Goal: Entertainment & Leisure: Consume media (video, audio)

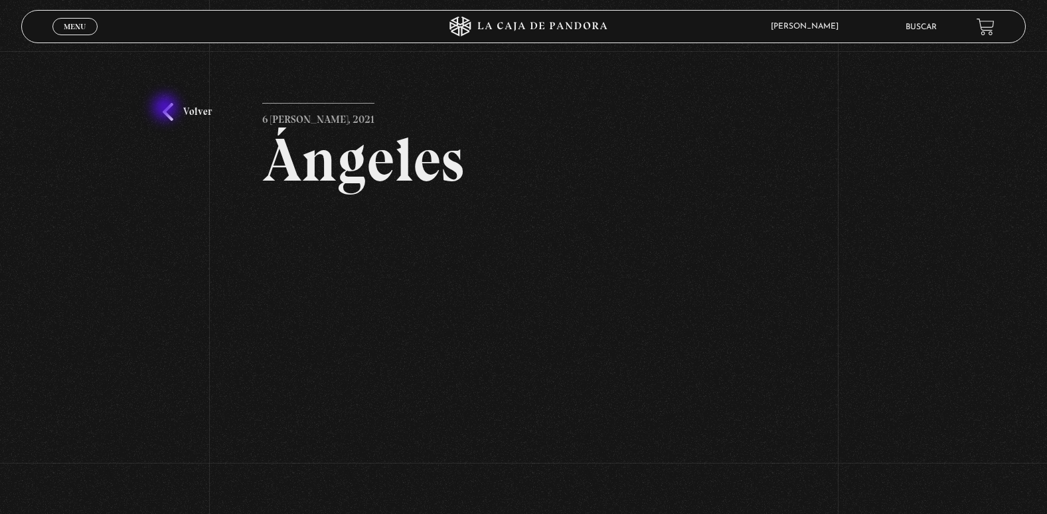
click at [167, 109] on link "Volver" at bounding box center [187, 112] width 49 height 18
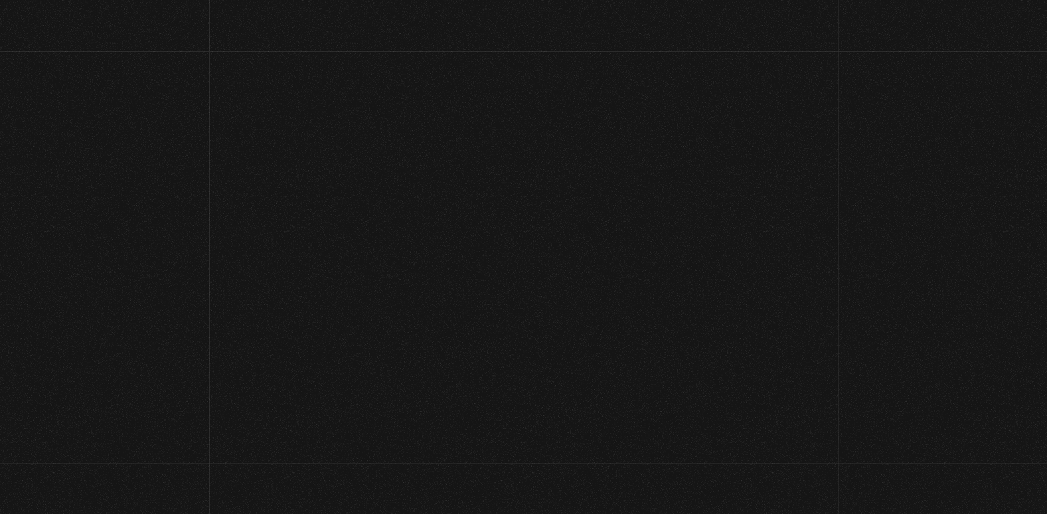
scroll to position [66, 0]
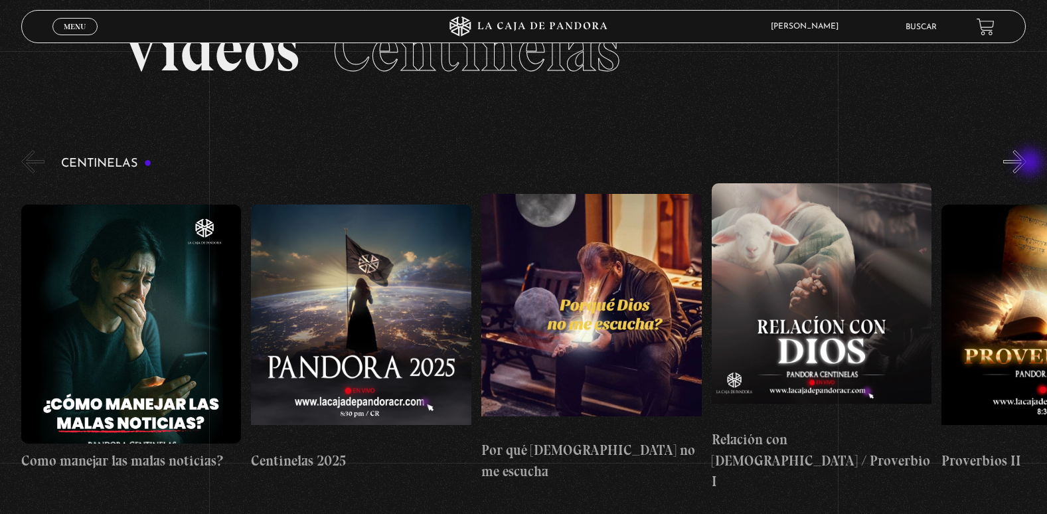
click at [1026, 163] on button "»" at bounding box center [1014, 161] width 23 height 23
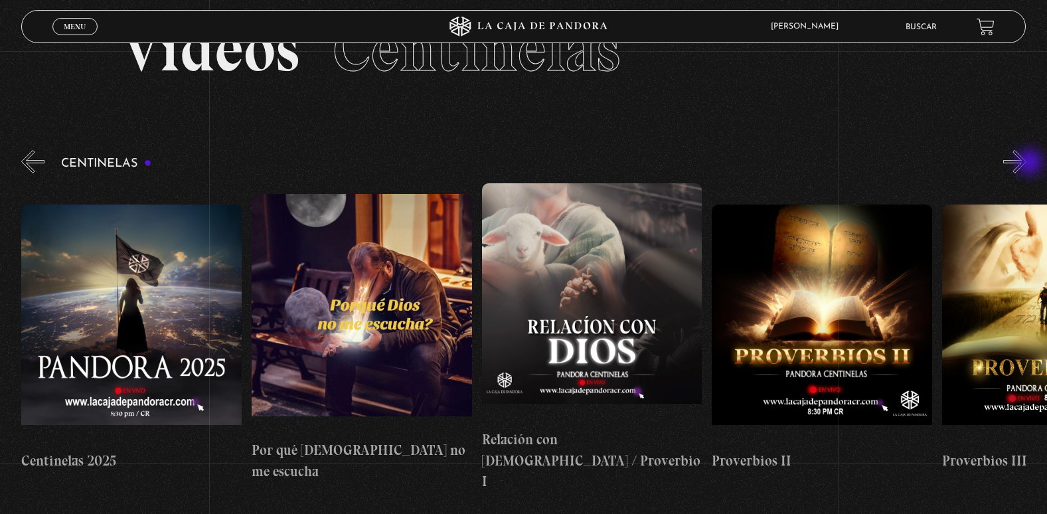
click at [1026, 163] on button "»" at bounding box center [1014, 161] width 23 height 23
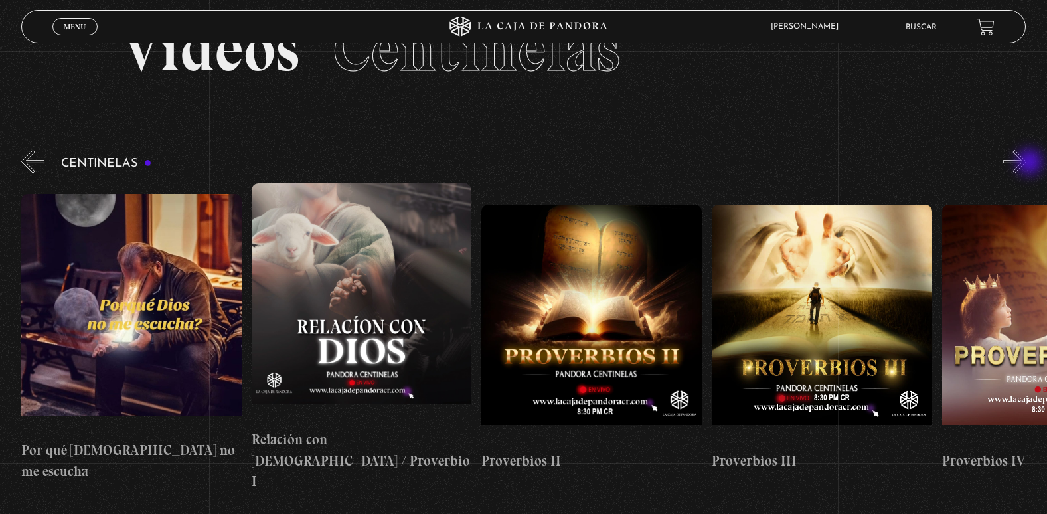
click at [1026, 163] on button "»" at bounding box center [1014, 161] width 23 height 23
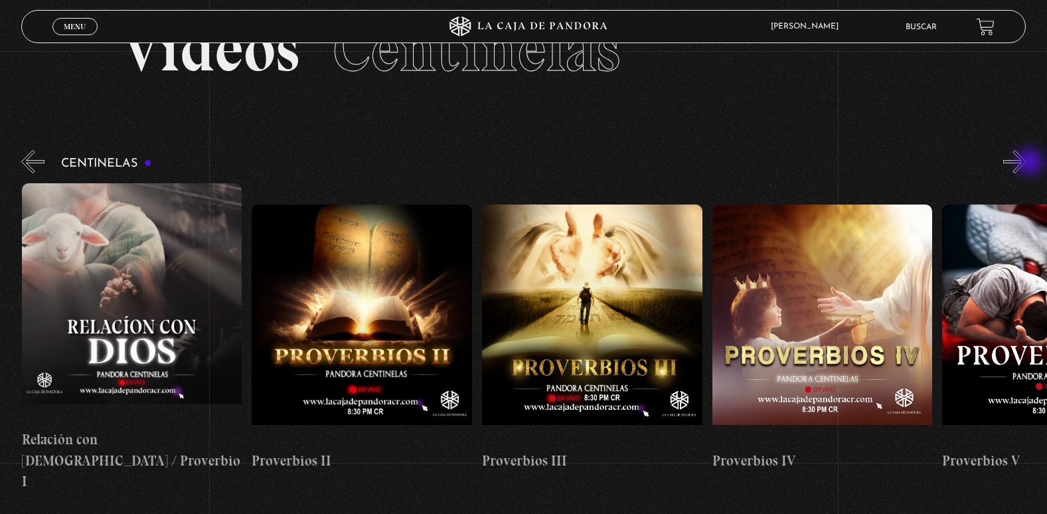
click at [1026, 163] on button "»" at bounding box center [1014, 161] width 23 height 23
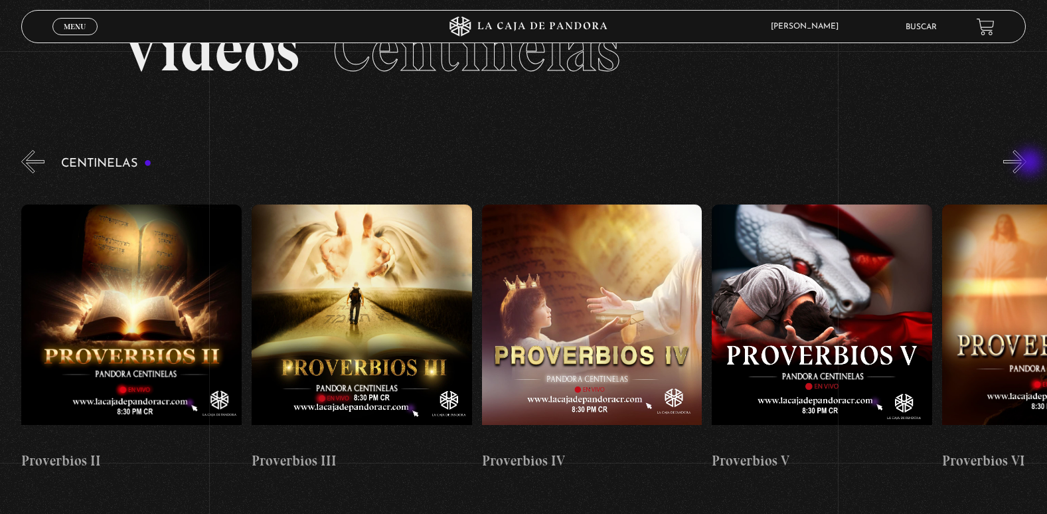
scroll to position [0, 921]
click at [1026, 163] on button "»" at bounding box center [1014, 161] width 23 height 23
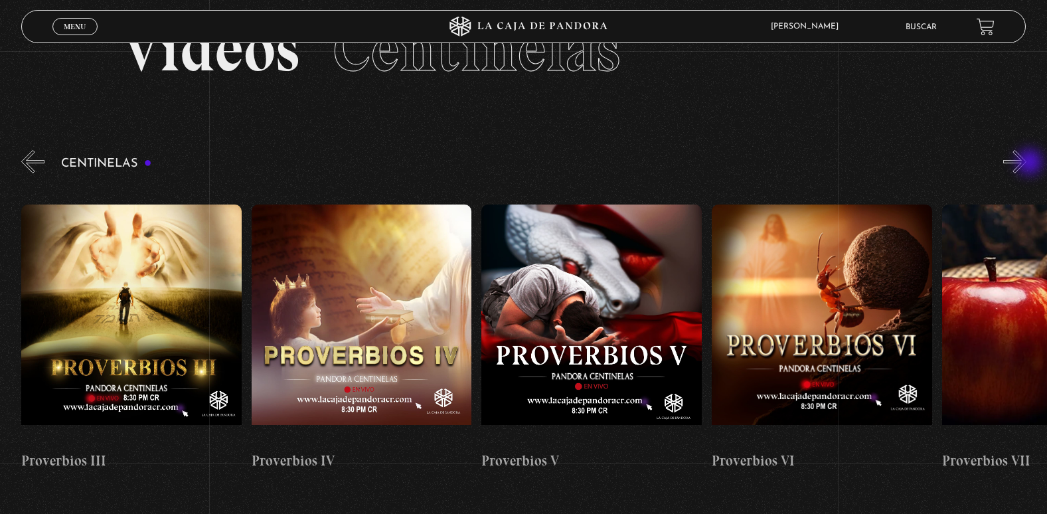
click at [1026, 163] on button "»" at bounding box center [1014, 161] width 23 height 23
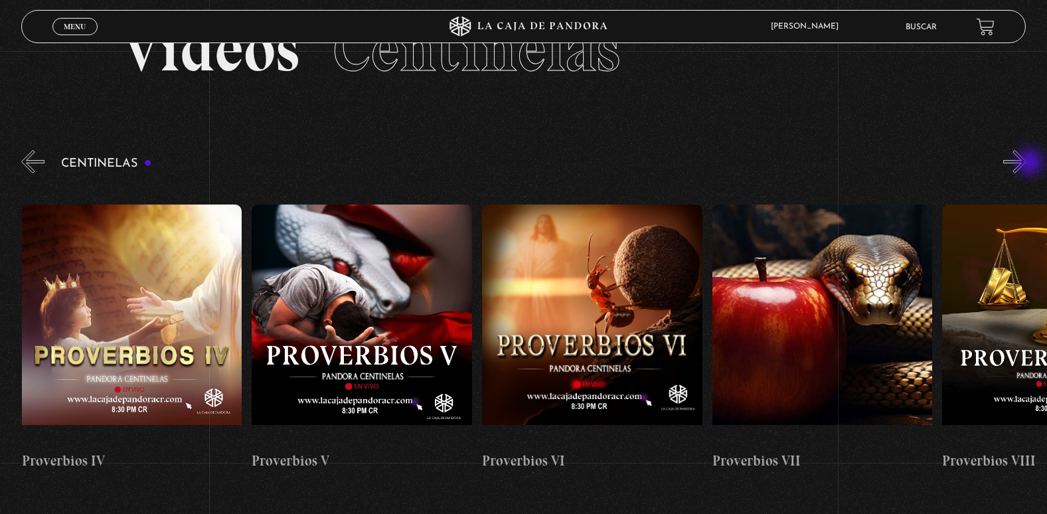
click at [1026, 163] on button "»" at bounding box center [1014, 161] width 23 height 23
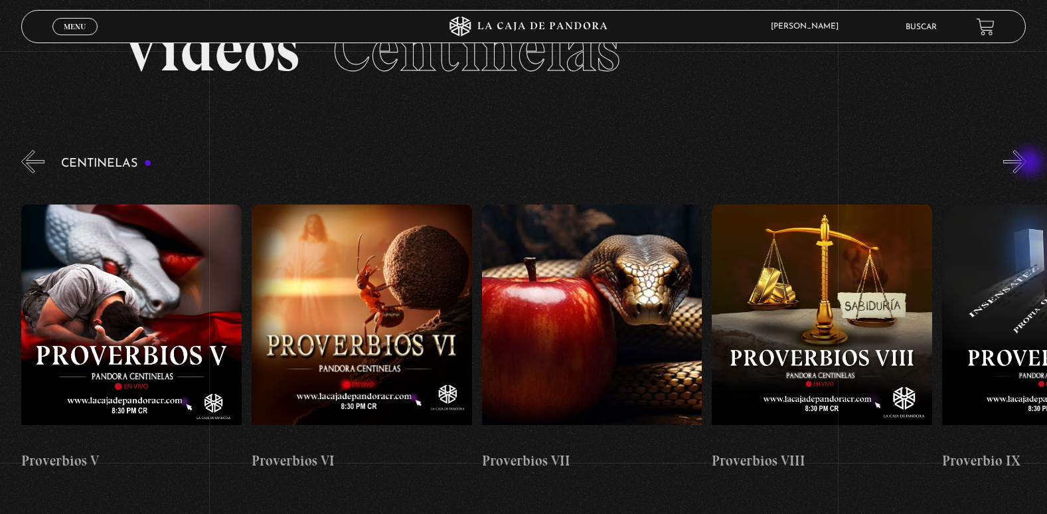
click at [1026, 163] on button "»" at bounding box center [1014, 161] width 23 height 23
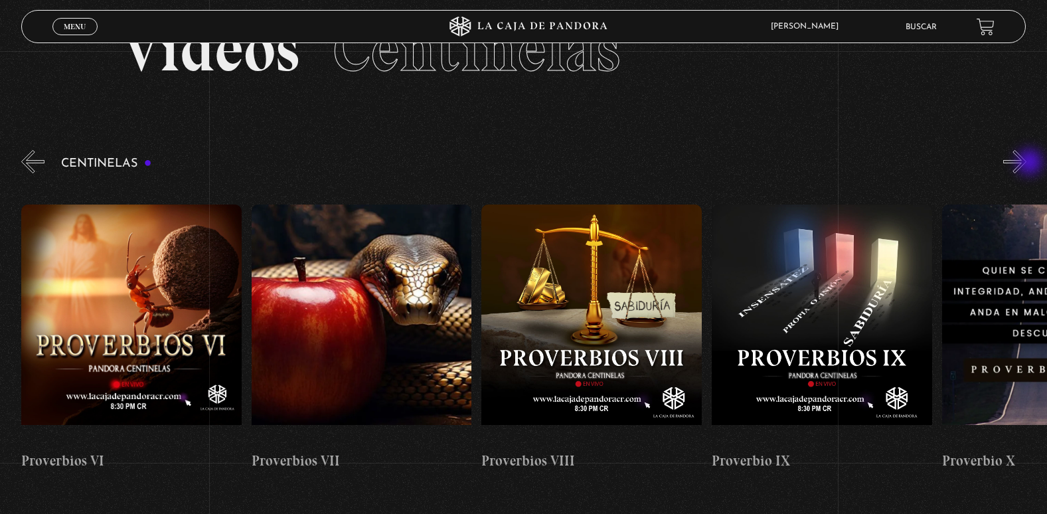
click at [1026, 163] on button "»" at bounding box center [1014, 161] width 23 height 23
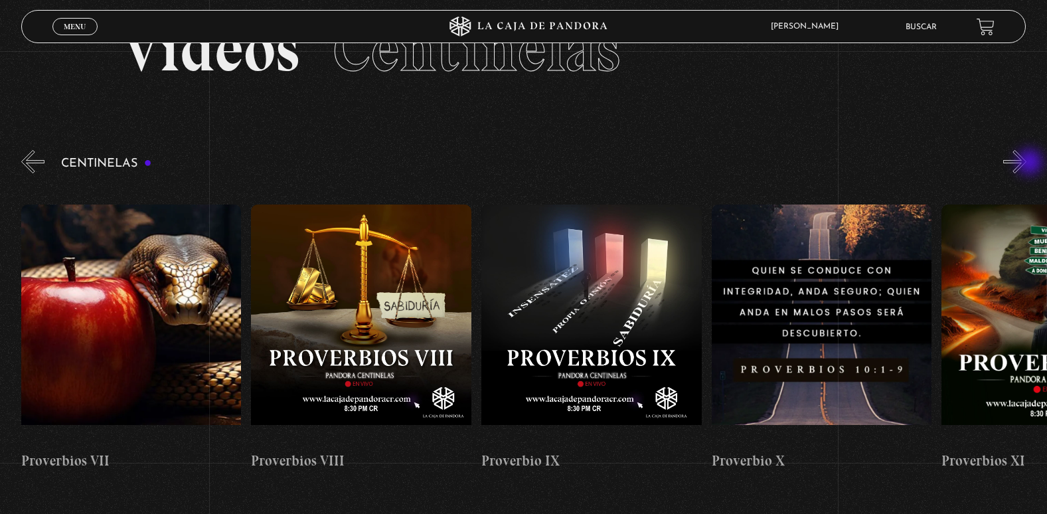
click at [1026, 163] on button "»" at bounding box center [1014, 161] width 23 height 23
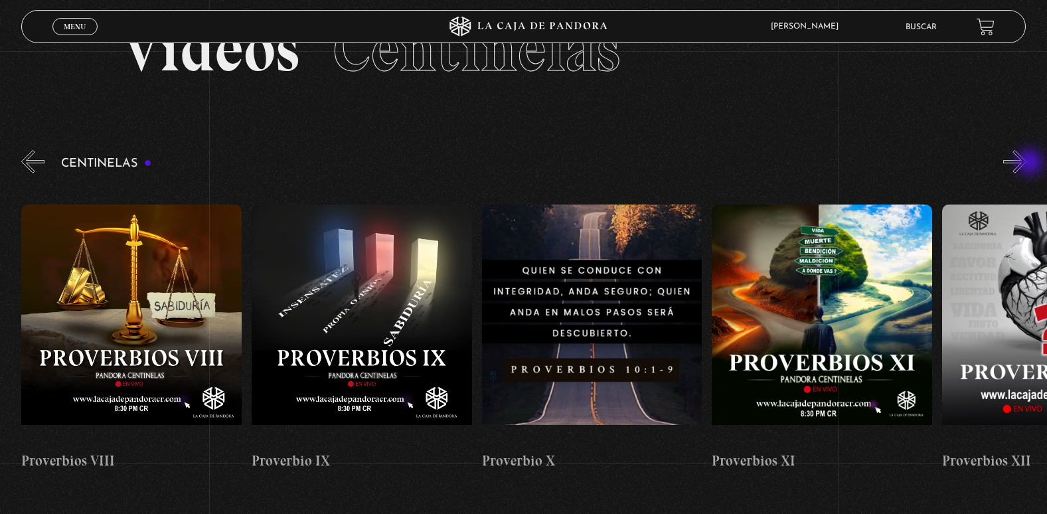
click at [1026, 163] on button "»" at bounding box center [1014, 161] width 23 height 23
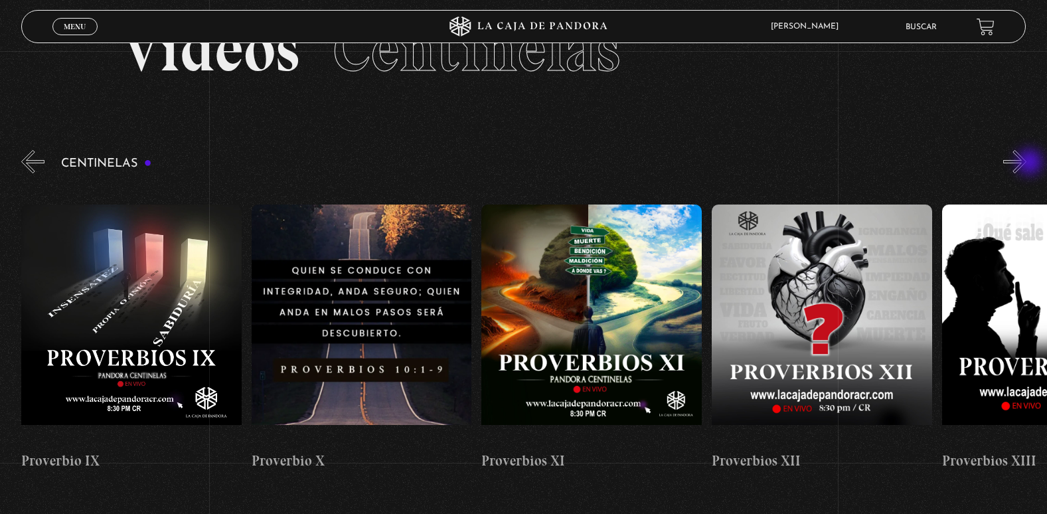
click at [1026, 163] on button "»" at bounding box center [1014, 161] width 23 height 23
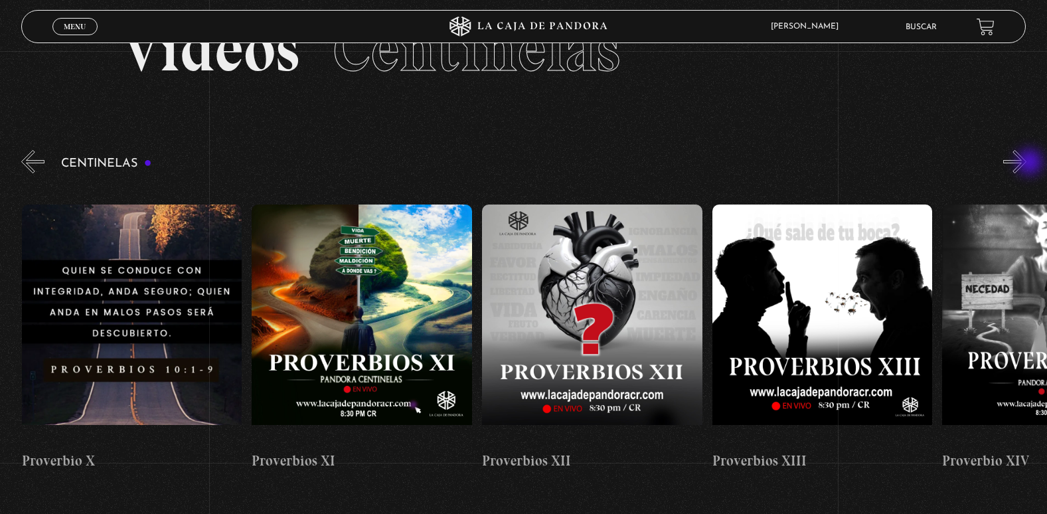
scroll to position [0, 2762]
click at [1026, 163] on button "»" at bounding box center [1014, 161] width 23 height 23
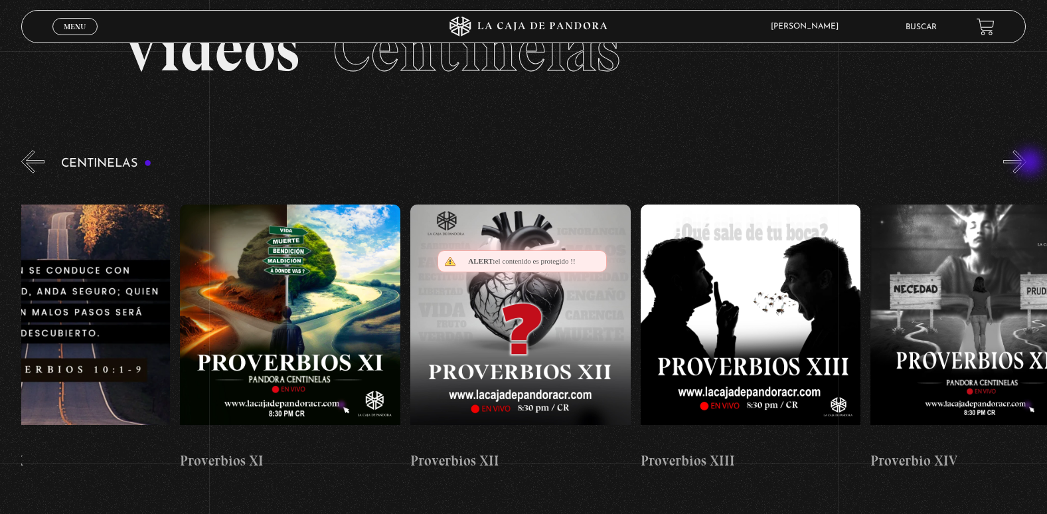
click at [1026, 163] on button "»" at bounding box center [1014, 161] width 23 height 23
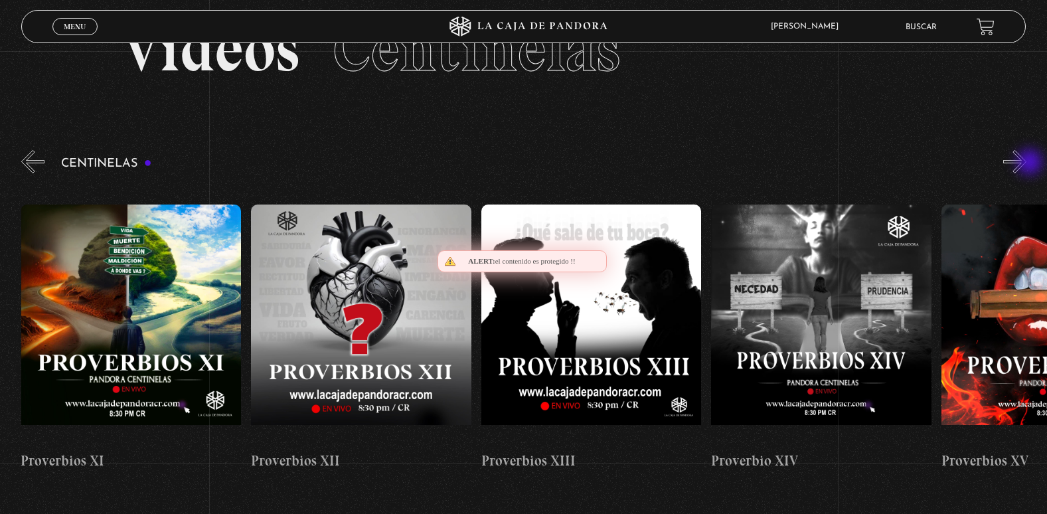
click at [1026, 163] on button "»" at bounding box center [1014, 161] width 23 height 23
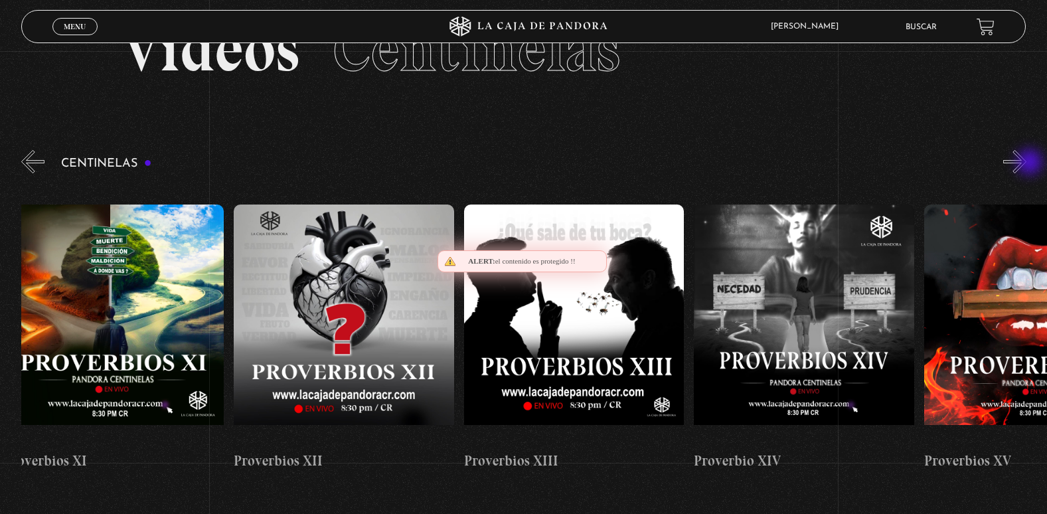
click at [1026, 163] on button "»" at bounding box center [1014, 161] width 23 height 23
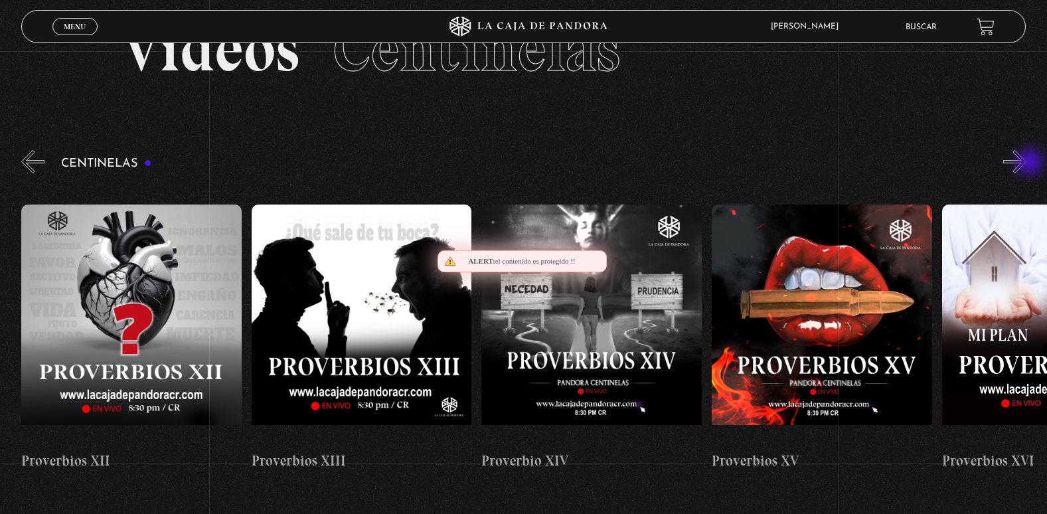
click at [1026, 163] on button "»" at bounding box center [1014, 161] width 23 height 23
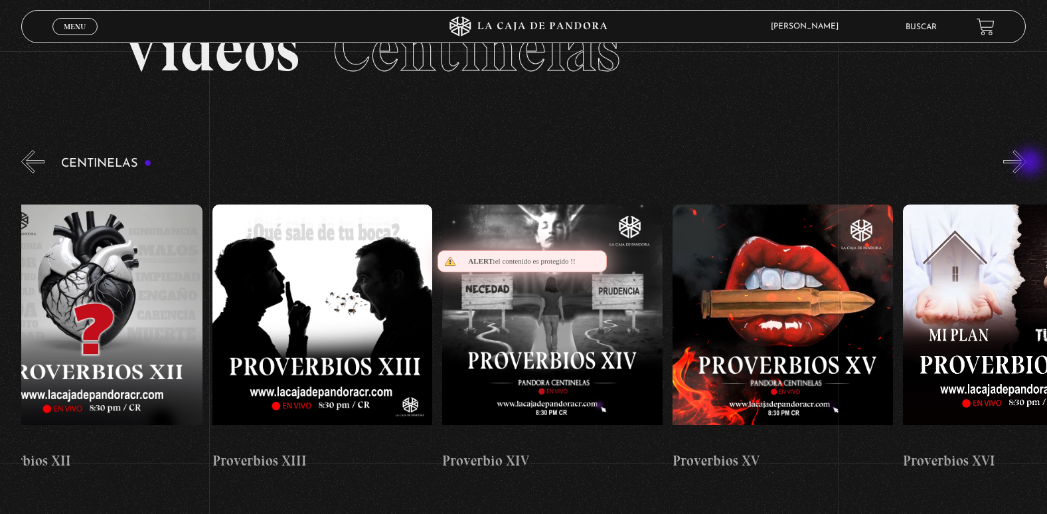
click at [1026, 163] on button "»" at bounding box center [1014, 161] width 23 height 23
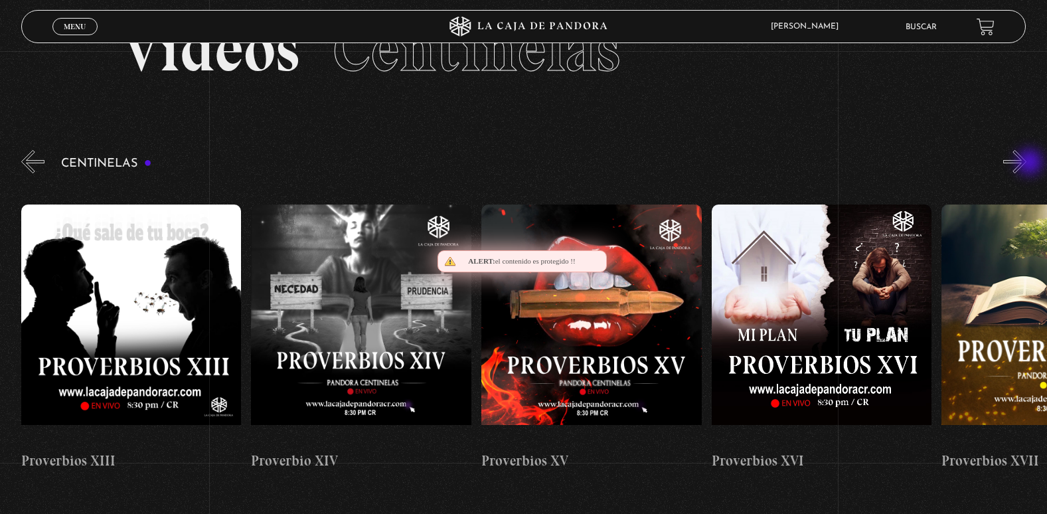
click at [1026, 163] on button "»" at bounding box center [1014, 161] width 23 height 23
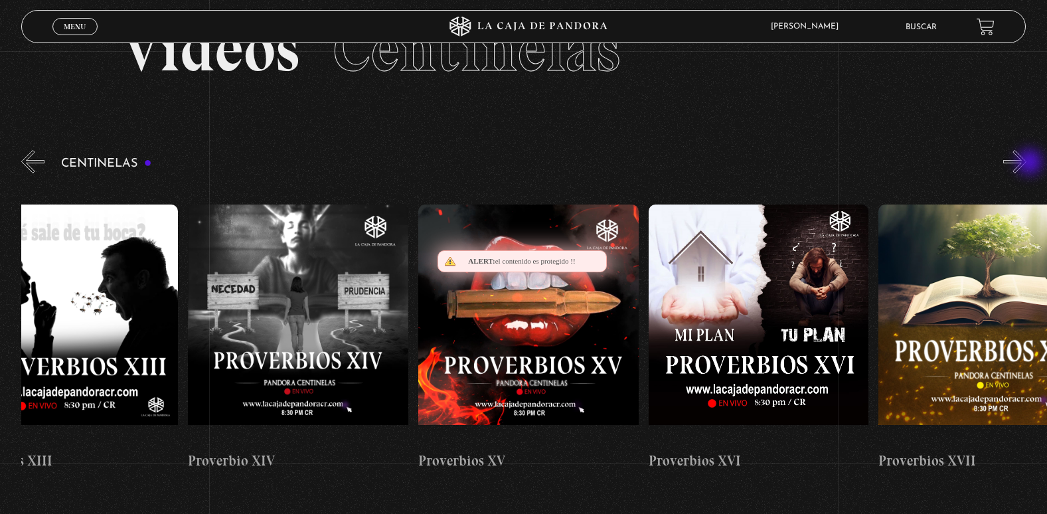
click at [1026, 163] on button "»" at bounding box center [1014, 161] width 23 height 23
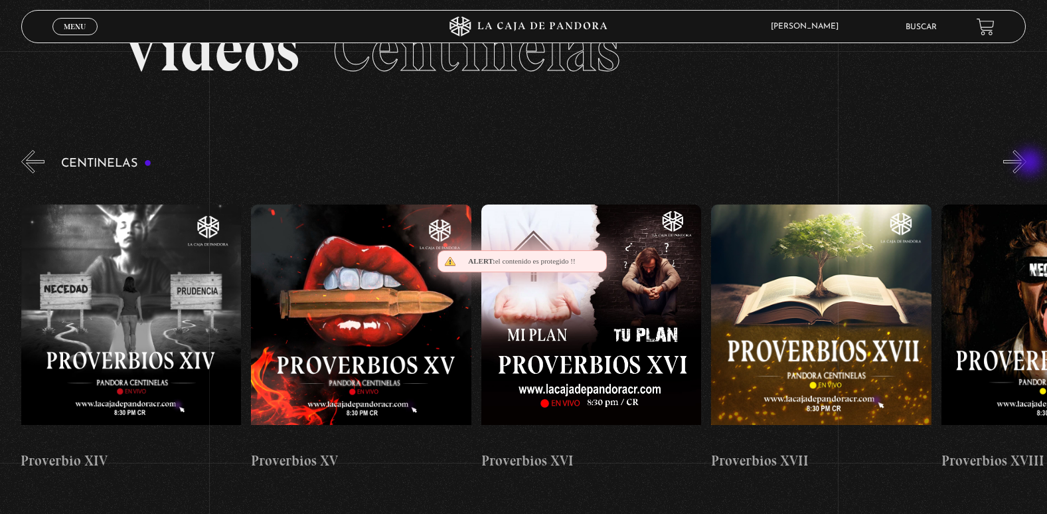
click at [1026, 163] on button "»" at bounding box center [1014, 161] width 23 height 23
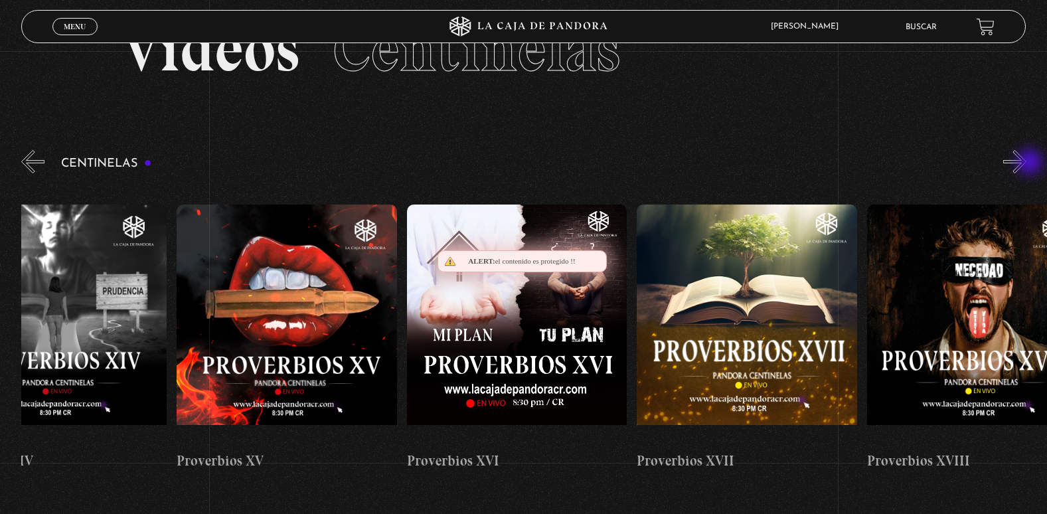
click at [1026, 163] on button "»" at bounding box center [1014, 161] width 23 height 23
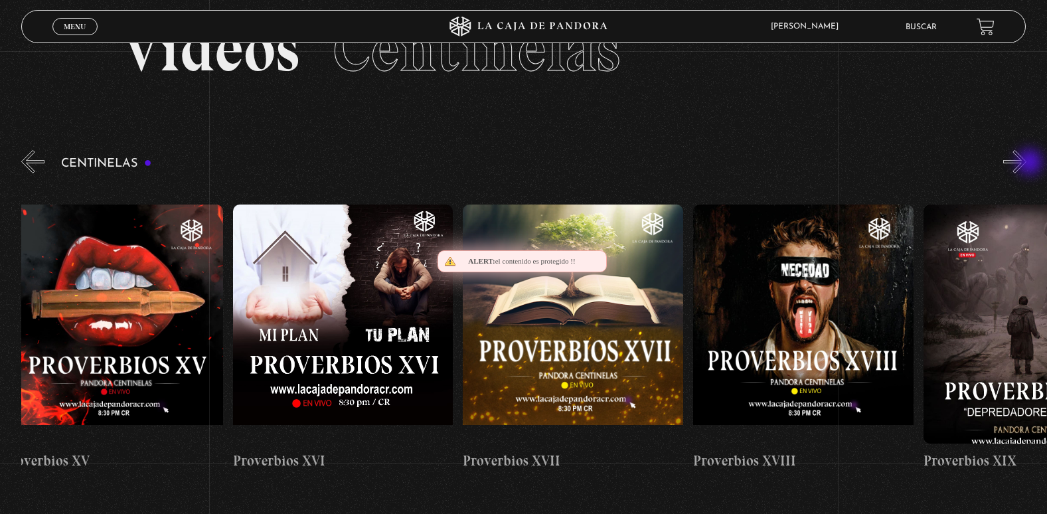
click at [1026, 163] on button "»" at bounding box center [1014, 161] width 23 height 23
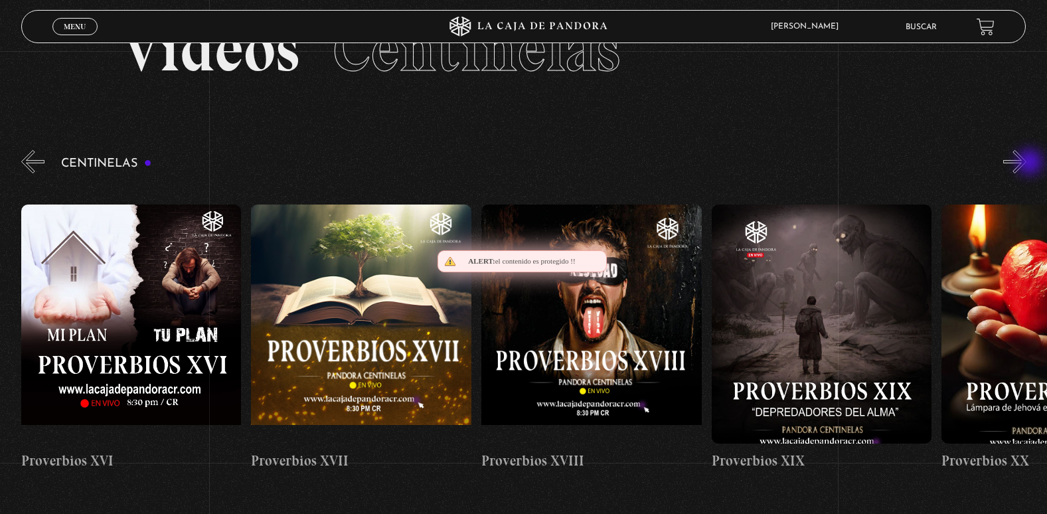
click at [1026, 163] on button "»" at bounding box center [1014, 161] width 23 height 23
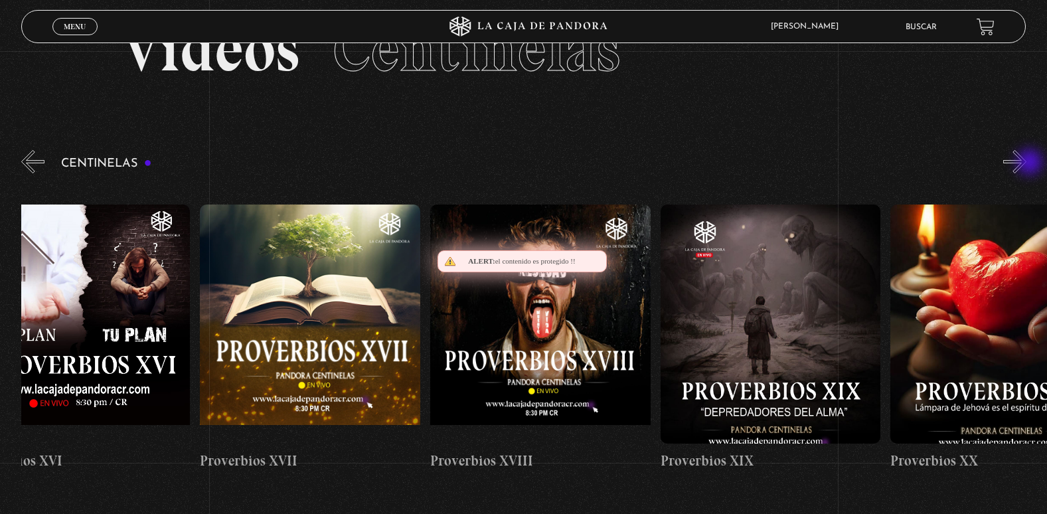
click at [1026, 163] on button "»" at bounding box center [1014, 161] width 23 height 23
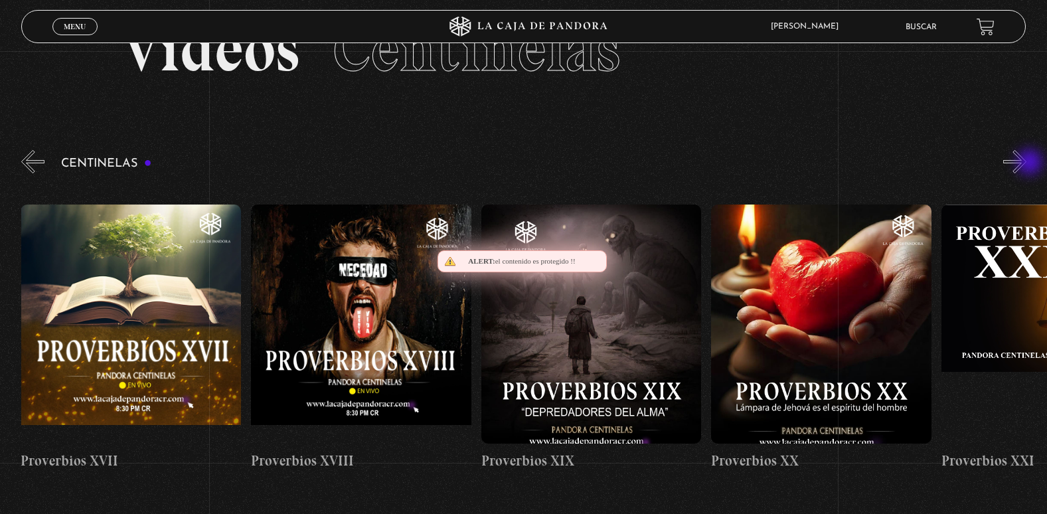
click at [1026, 163] on button "»" at bounding box center [1014, 161] width 23 height 23
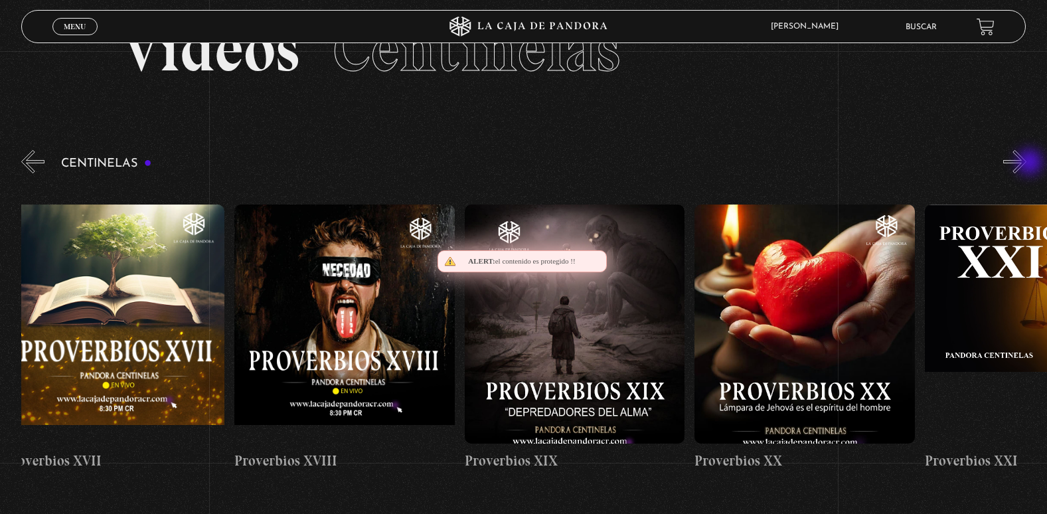
click at [1026, 163] on button "»" at bounding box center [1014, 161] width 23 height 23
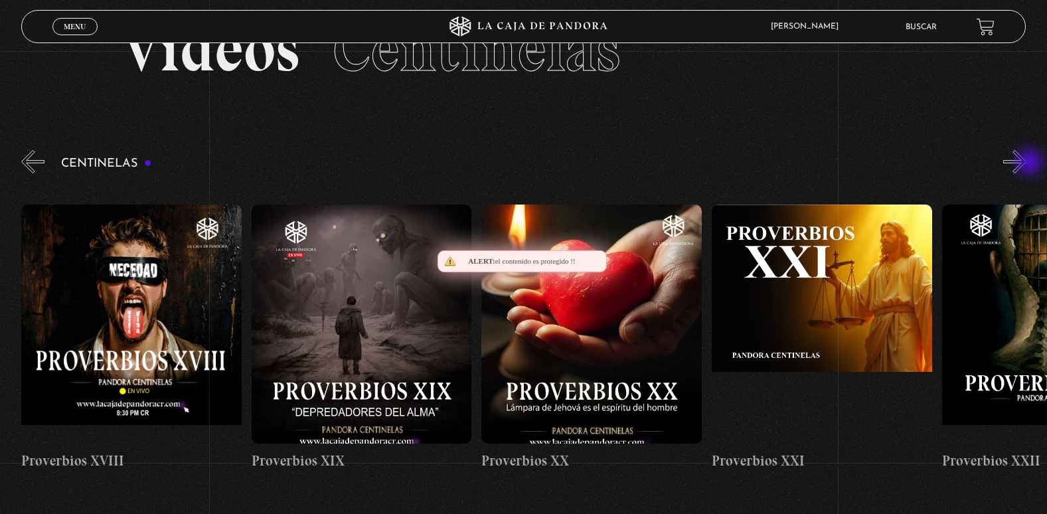
click at [1026, 163] on button "»" at bounding box center [1014, 161] width 23 height 23
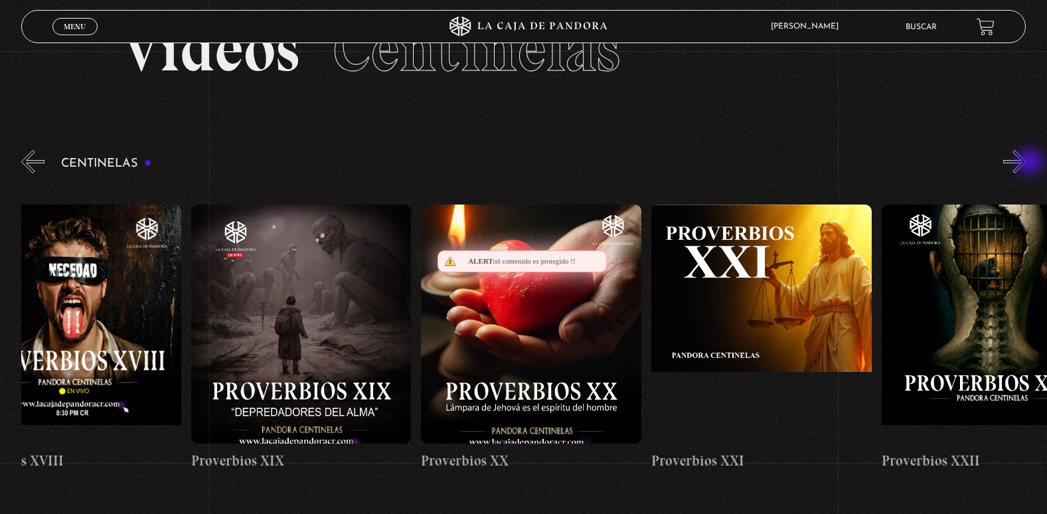
click at [1026, 163] on button "»" at bounding box center [1014, 161] width 23 height 23
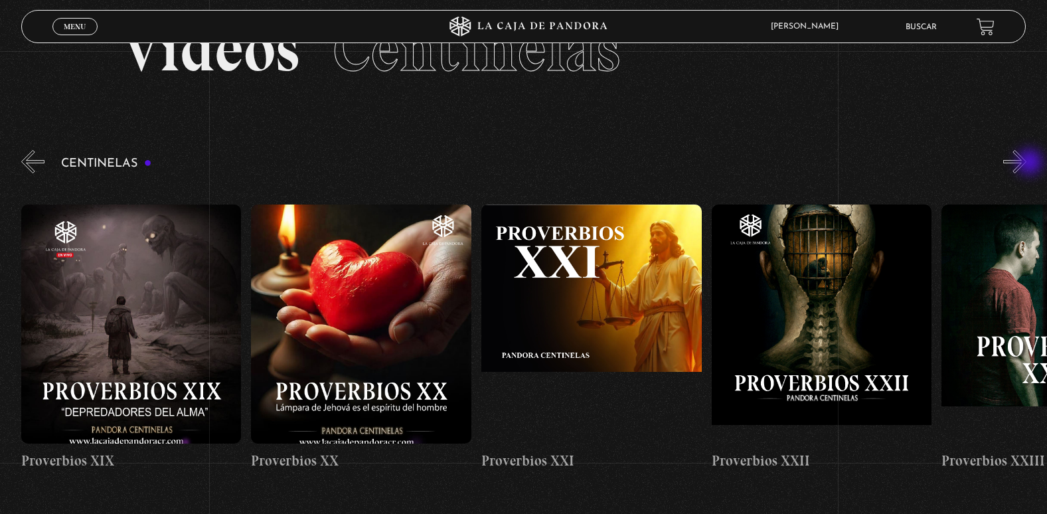
click at [1026, 163] on button "»" at bounding box center [1014, 161] width 23 height 23
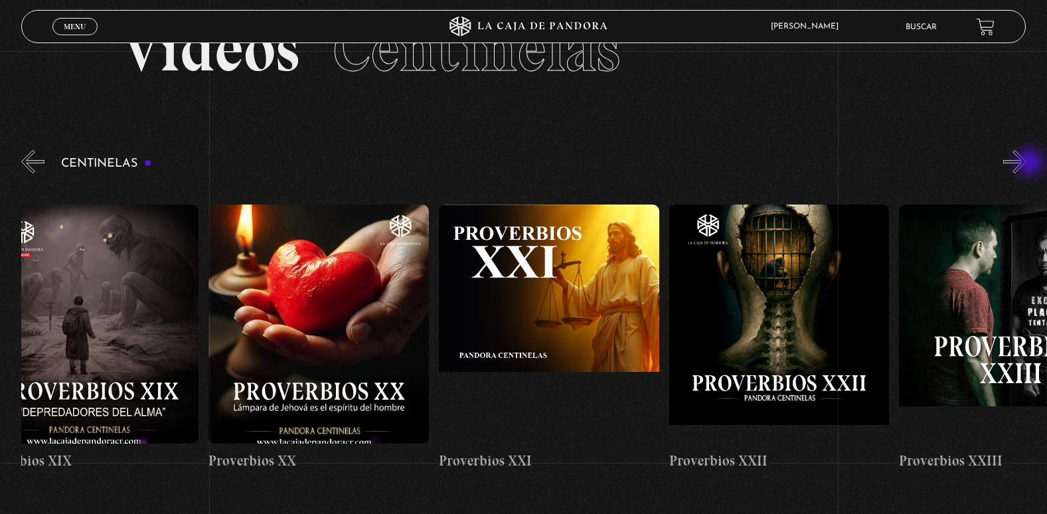
click at [1026, 163] on button "»" at bounding box center [1014, 161] width 23 height 23
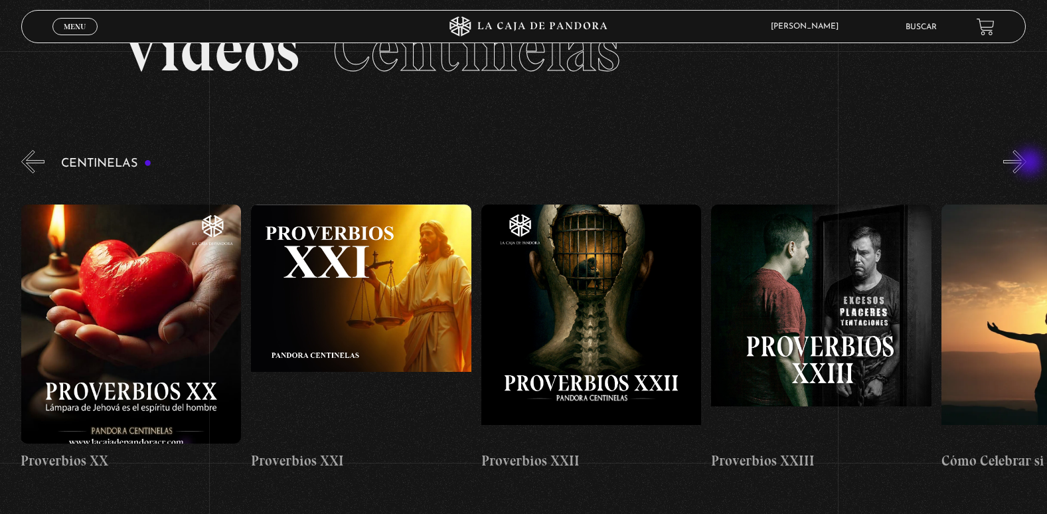
click at [1026, 163] on button "»" at bounding box center [1014, 161] width 23 height 23
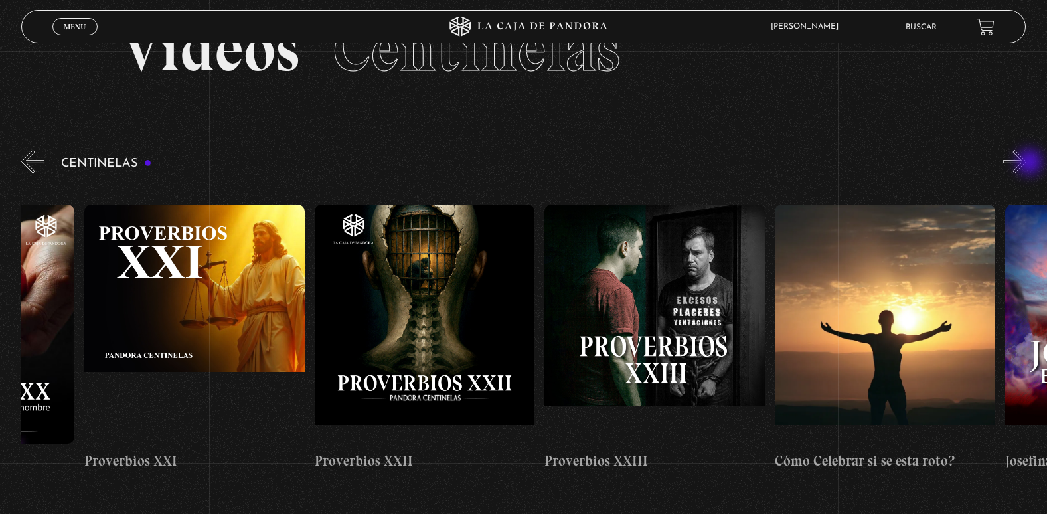
click at [1026, 163] on button "»" at bounding box center [1014, 161] width 23 height 23
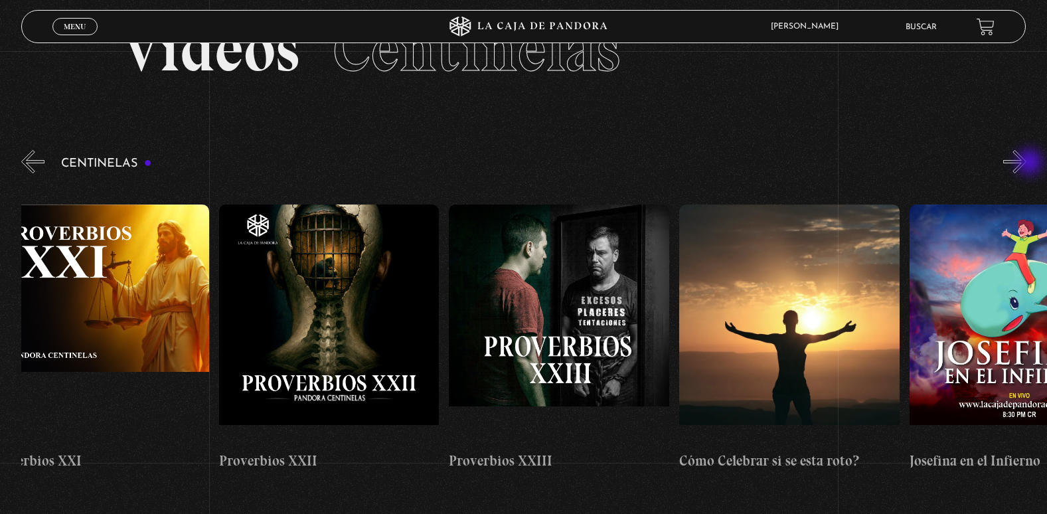
click at [1026, 163] on button "»" at bounding box center [1014, 161] width 23 height 23
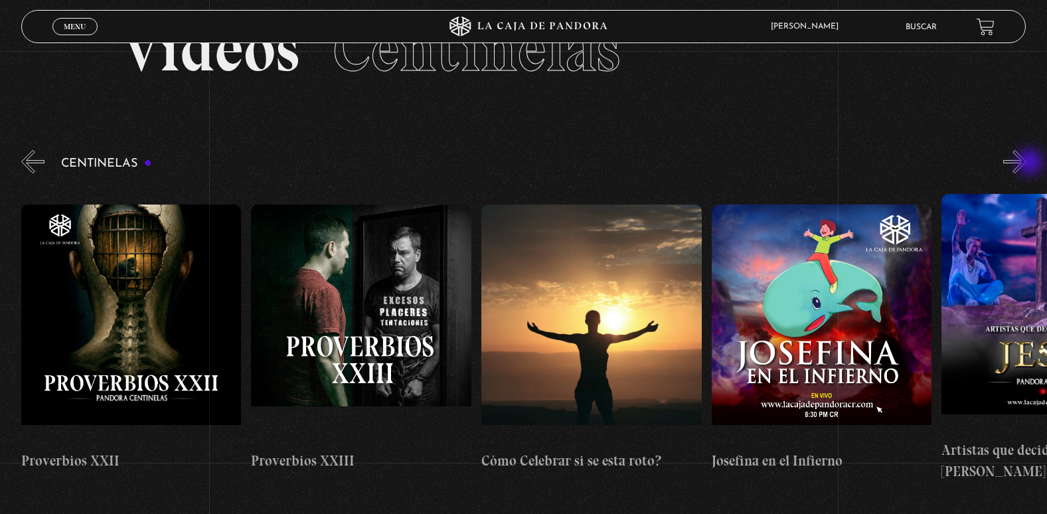
click at [1026, 163] on button "»" at bounding box center [1014, 161] width 23 height 23
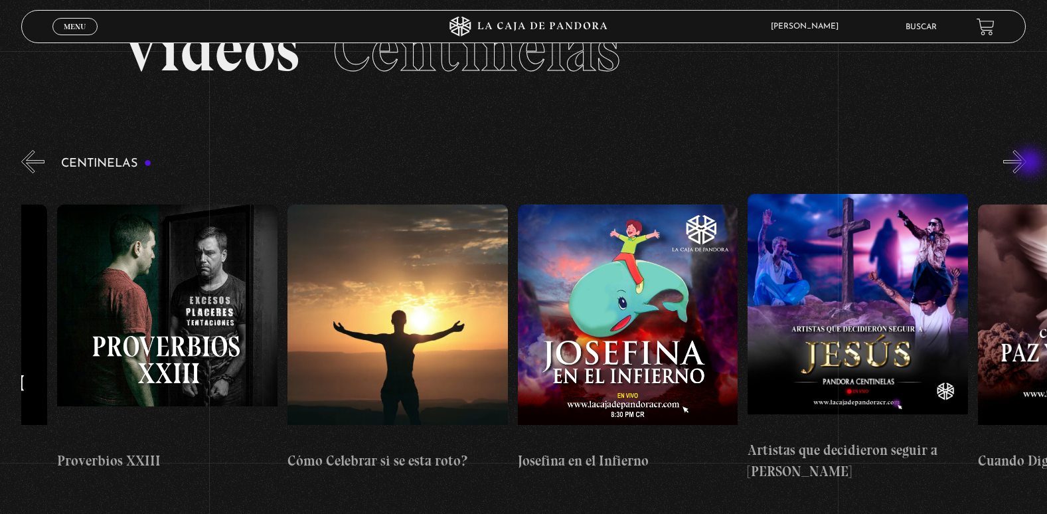
click at [1026, 163] on button "»" at bounding box center [1014, 161] width 23 height 23
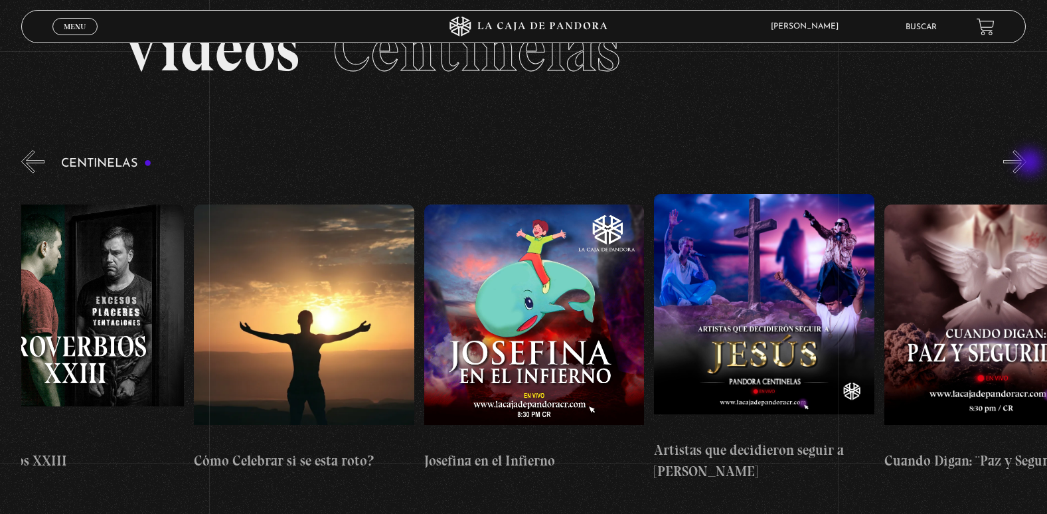
click at [1026, 163] on button "»" at bounding box center [1014, 161] width 23 height 23
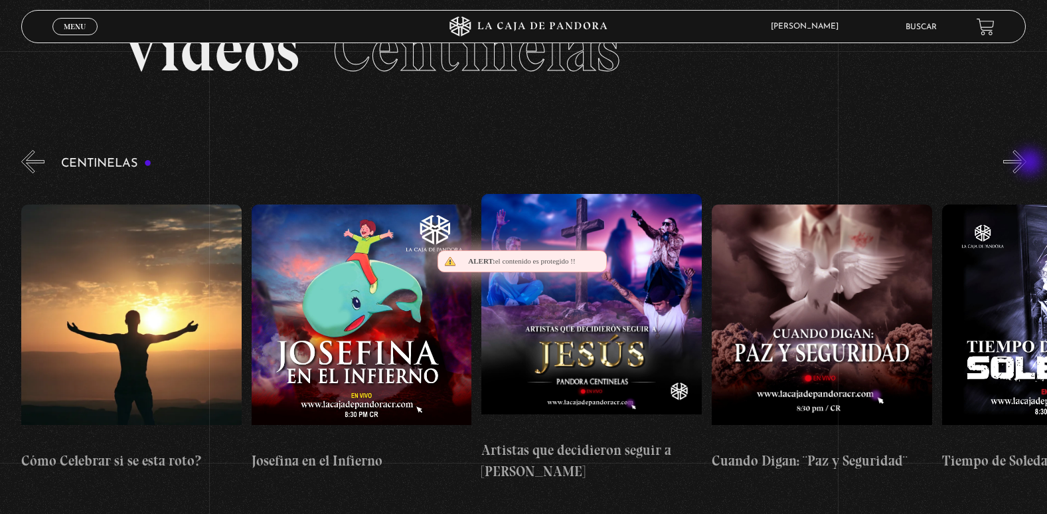
click at [1026, 163] on button "»" at bounding box center [1014, 161] width 23 height 23
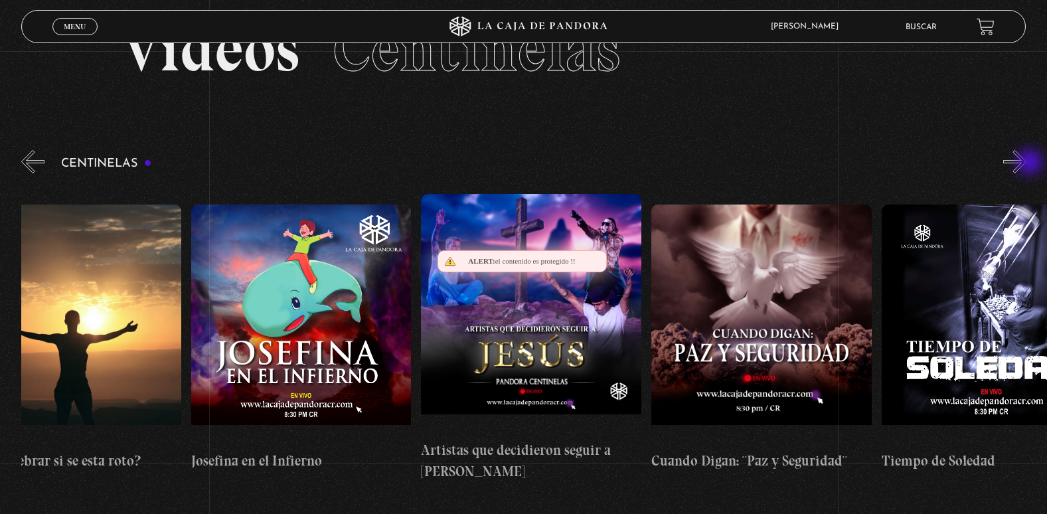
click at [1026, 163] on button "»" at bounding box center [1014, 161] width 23 height 23
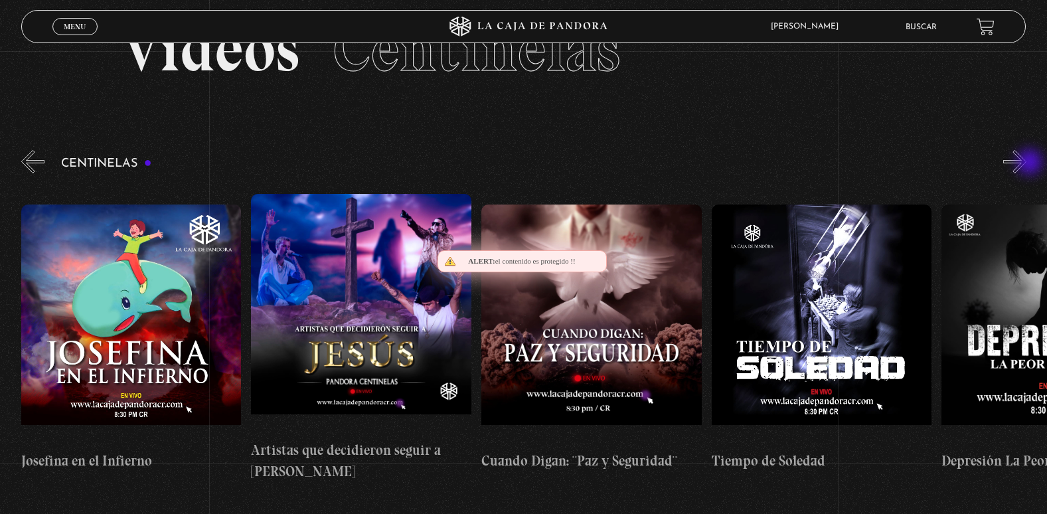
click at [1026, 163] on button "»" at bounding box center [1014, 161] width 23 height 23
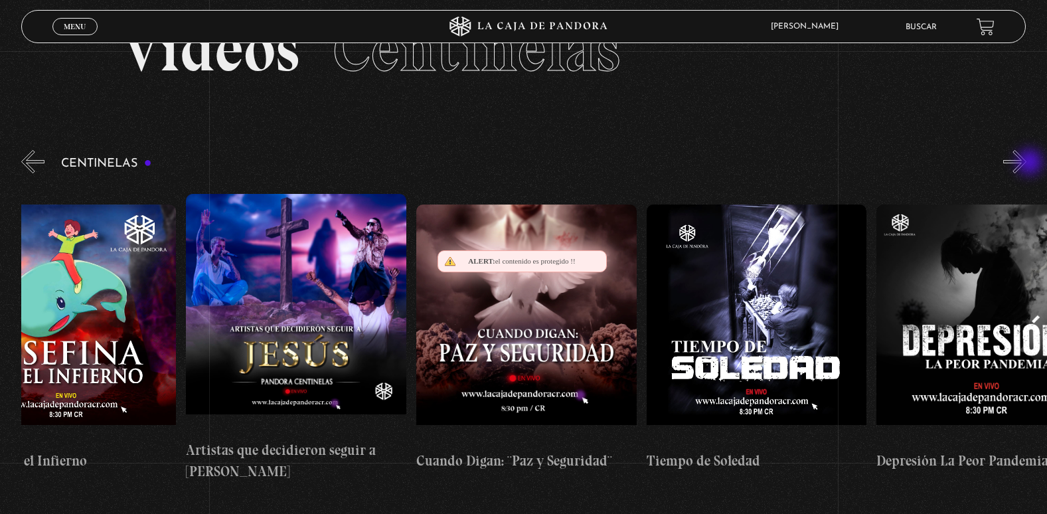
click at [1026, 163] on button "»" at bounding box center [1014, 161] width 23 height 23
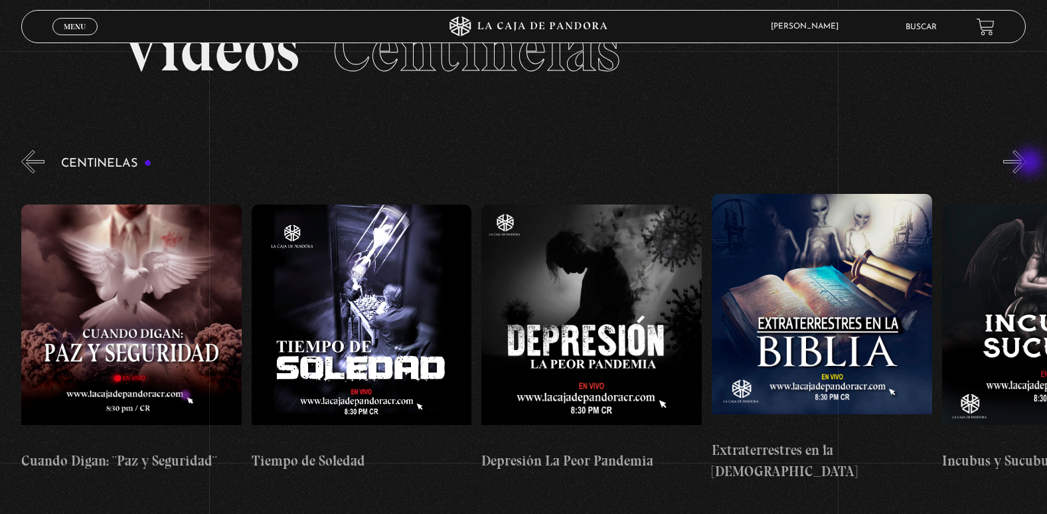
click at [1026, 163] on button "»" at bounding box center [1014, 161] width 23 height 23
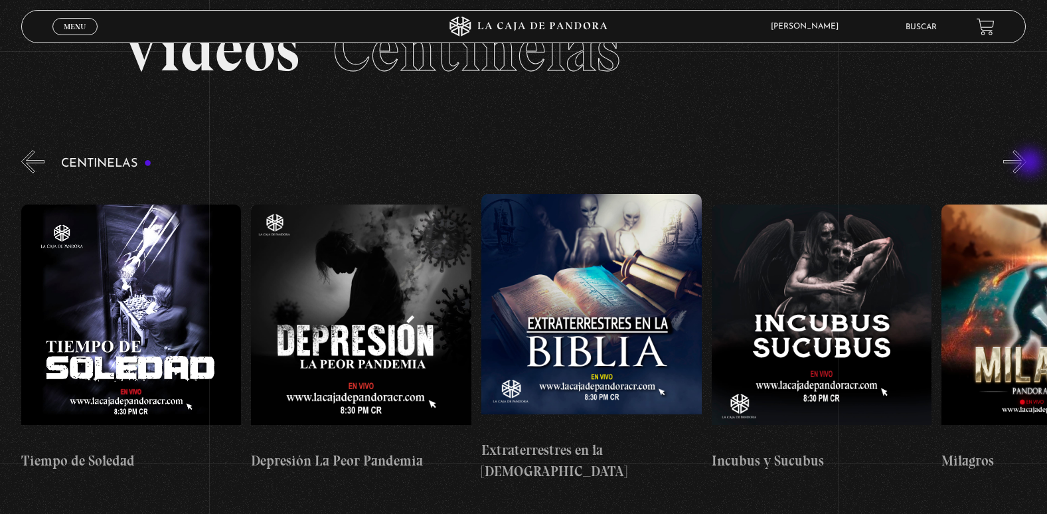
click at [1026, 163] on button "»" at bounding box center [1014, 161] width 23 height 23
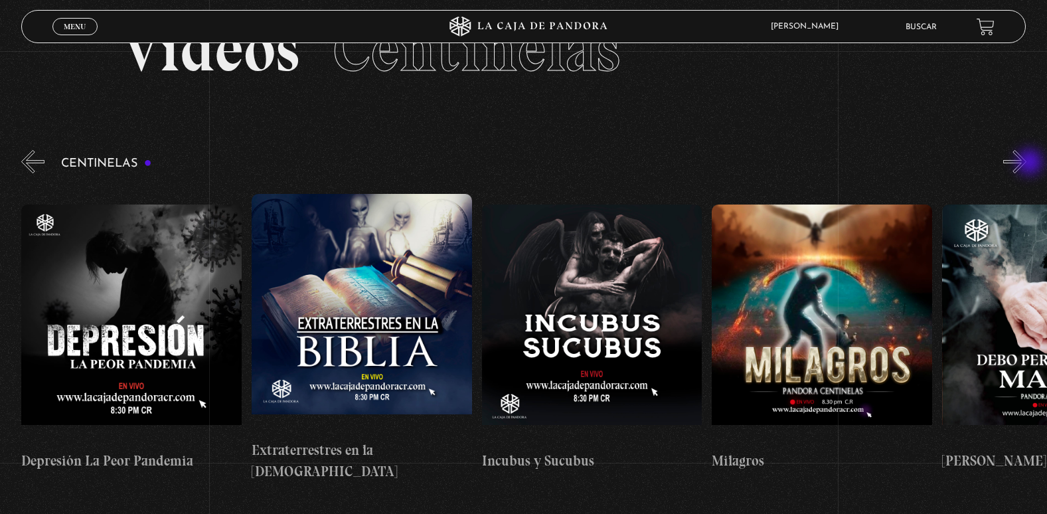
scroll to position [0, 7136]
click at [415, 289] on figure at bounding box center [361, 313] width 220 height 239
click at [339, 446] on h4 "Extraterrestres en la [DEMOGRAPHIC_DATA]" at bounding box center [361, 461] width 220 height 42
